Goal: Check status: Check status

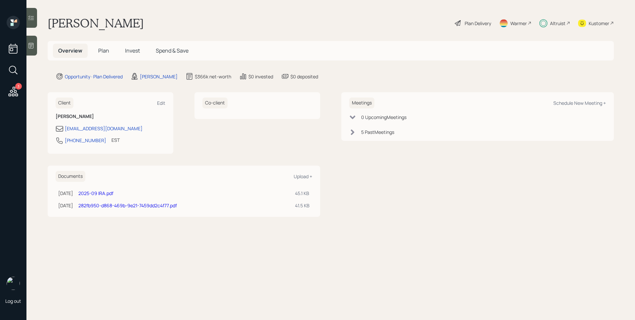
click at [128, 51] on span "Invest" at bounding box center [132, 50] width 15 height 7
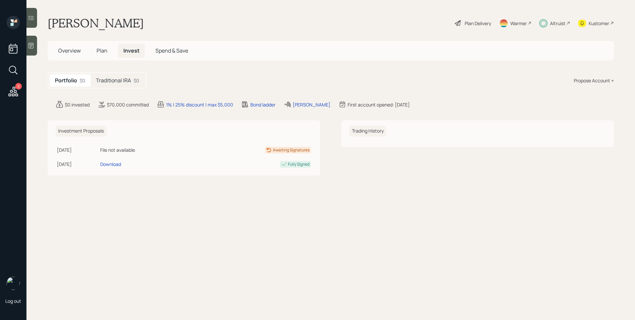
click at [133, 78] on div "Traditional IRA $0" at bounding box center [118, 80] width 54 height 12
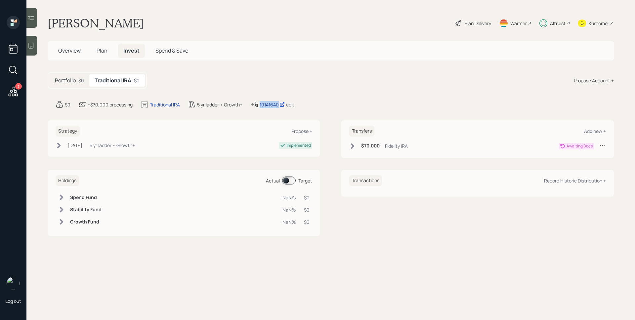
drag, startPoint x: 257, startPoint y: 105, endPoint x: 278, endPoint y: 106, distance: 20.9
click at [278, 106] on div "10141640 edit" at bounding box center [272, 105] width 44 height 8
copy div "10141640"
click at [75, 46] on h5 "Overview" at bounding box center [69, 51] width 33 height 14
